Goal: Information Seeking & Learning: Learn about a topic

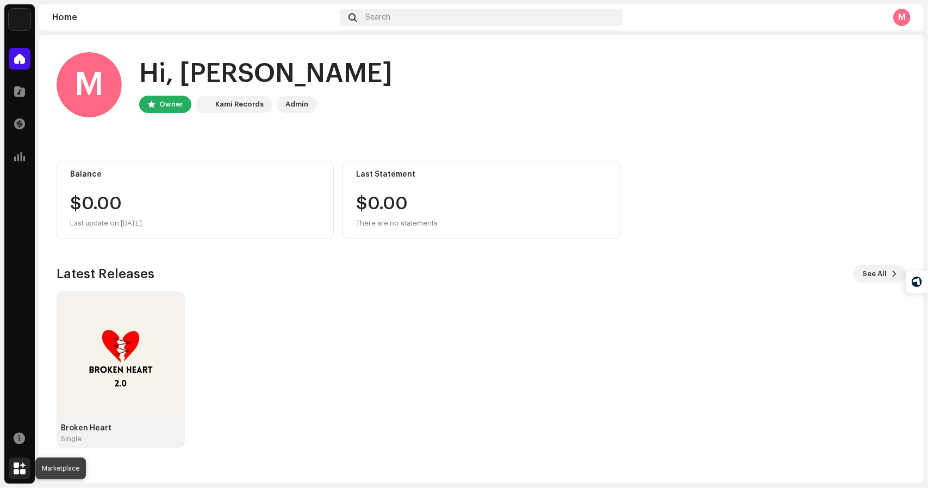
click at [23, 471] on span at bounding box center [20, 468] width 12 height 9
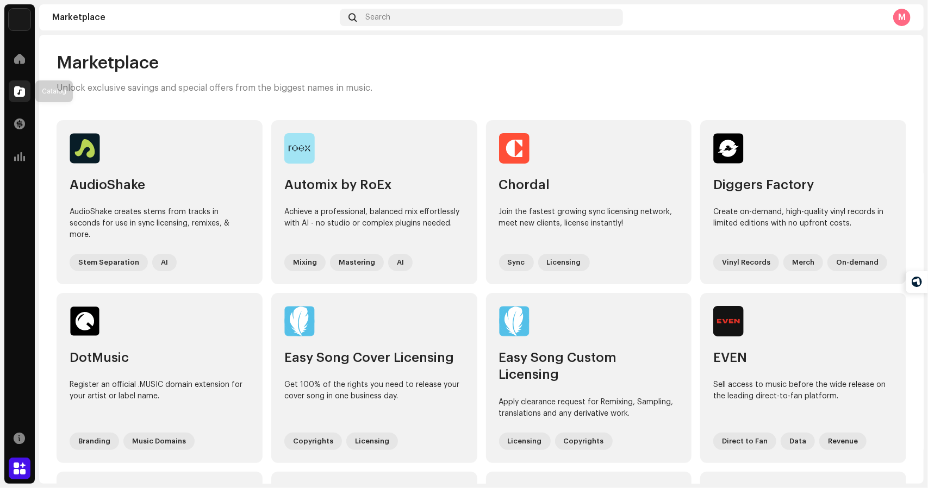
click at [22, 92] on span at bounding box center [19, 91] width 11 height 9
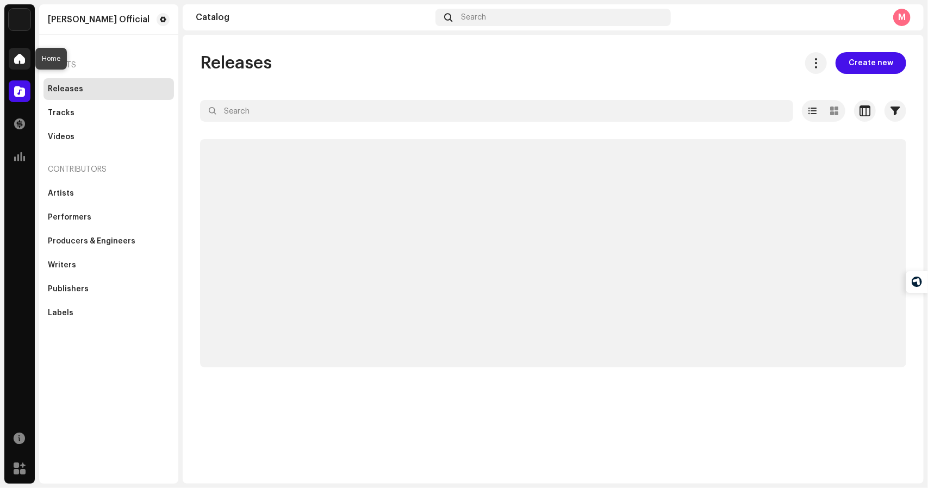
click at [23, 58] on span at bounding box center [19, 58] width 11 height 9
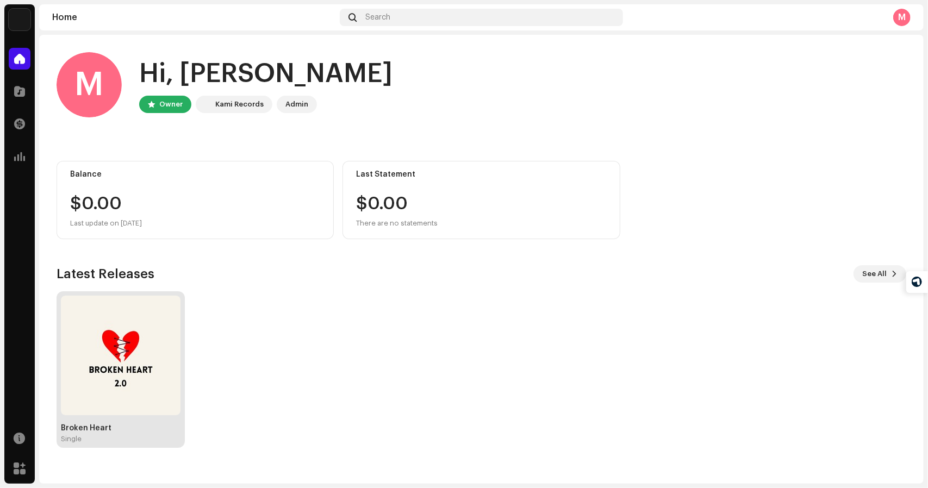
click at [102, 431] on div "Broken Heart" at bounding box center [121, 428] width 120 height 9
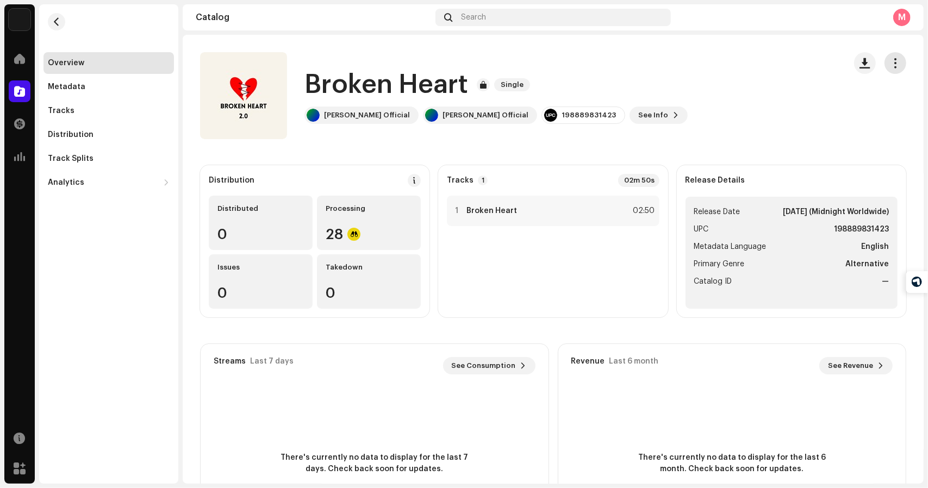
click at [890, 63] on span "button" at bounding box center [895, 63] width 10 height 9
click at [707, 73] on div "Broken Heart Single [PERSON_NAME] Official [PERSON_NAME] Official 198889831423 …" at bounding box center [518, 95] width 637 height 87
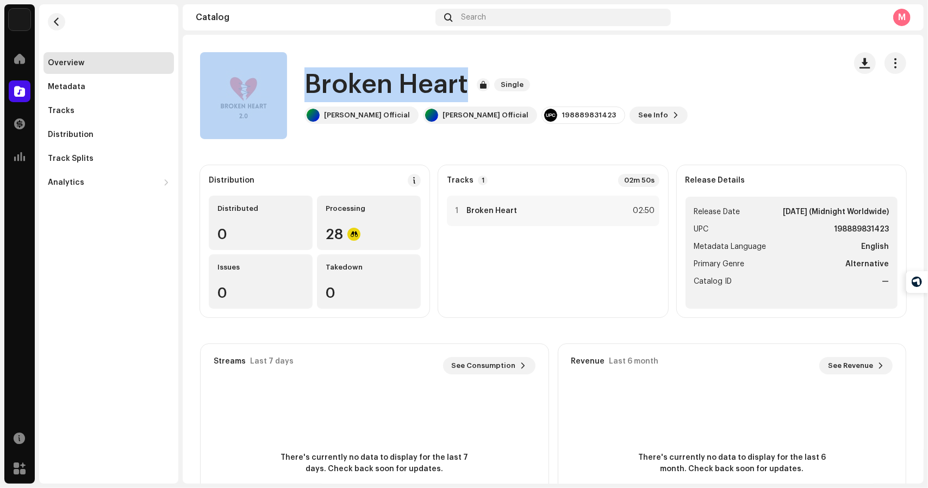
drag, startPoint x: 469, startPoint y: 81, endPoint x: 294, endPoint y: 84, distance: 175.6
click at [294, 84] on div "Broken Heart Single [PERSON_NAME] Official [PERSON_NAME] Official 198889831423 …" at bounding box center [518, 95] width 637 height 87
copy div "Broken Heart"
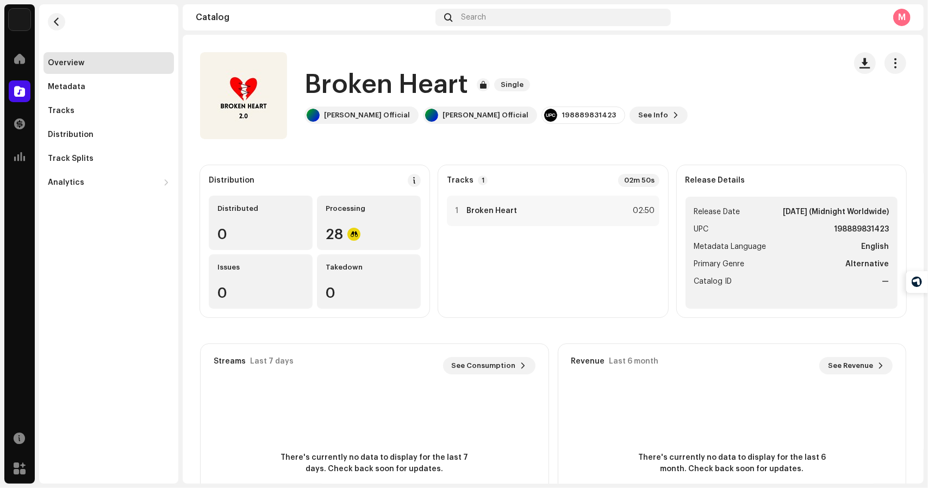
click at [512, 139] on catalog-releases-details-overview "Broken Heart Single Broken Heart Single [PERSON_NAME] Official [PERSON_NAME] Of…" at bounding box center [553, 307] width 741 height 544
click at [638, 119] on span "See Info" at bounding box center [653, 115] width 30 height 22
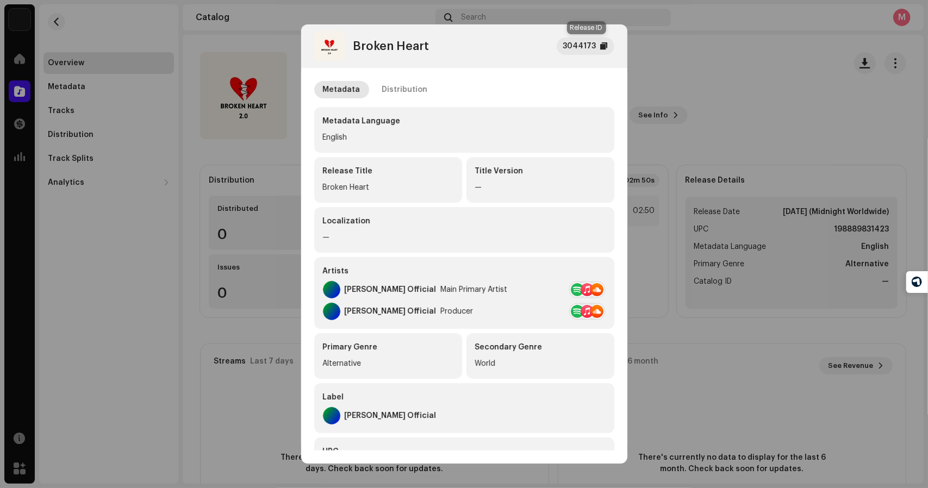
click at [583, 48] on div "3044173" at bounding box center [579, 46] width 33 height 13
click at [453, 92] on div "Metadata Distribution" at bounding box center [464, 89] width 300 height 17
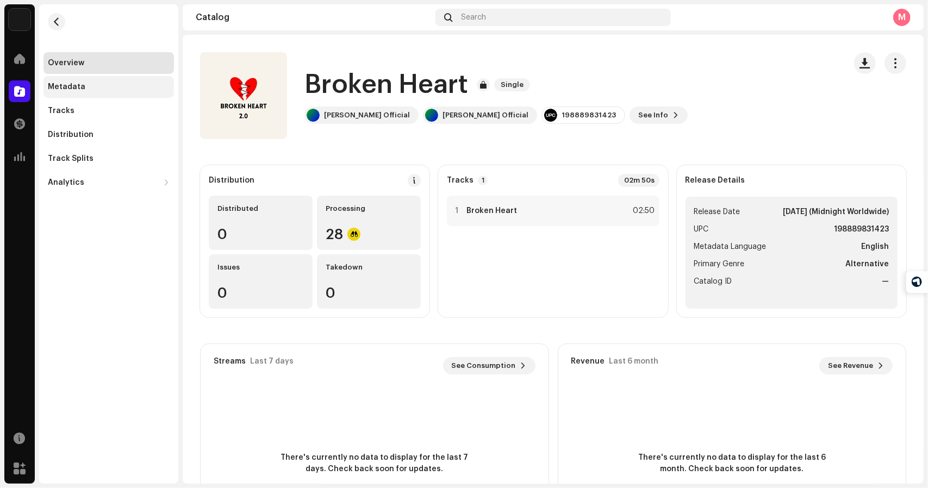
click at [114, 82] on div "Metadata" at bounding box center [108, 87] width 130 height 22
